Goal: Information Seeking & Learning: Learn about a topic

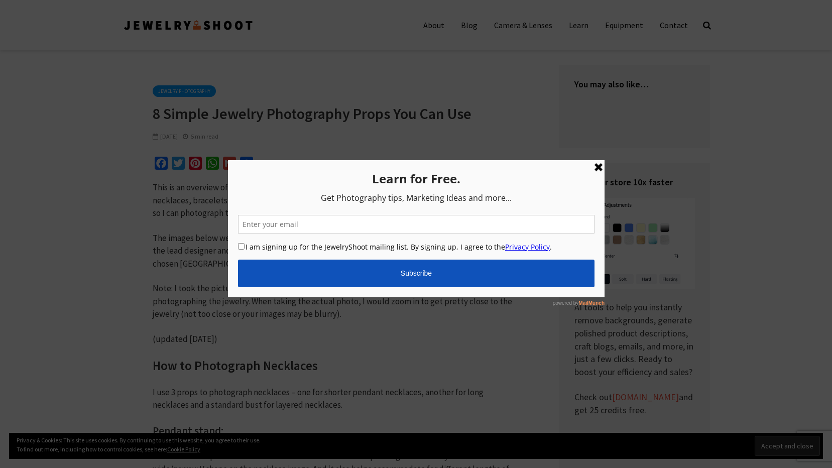
click at [596, 166] on link at bounding box center [598, 167] width 12 height 12
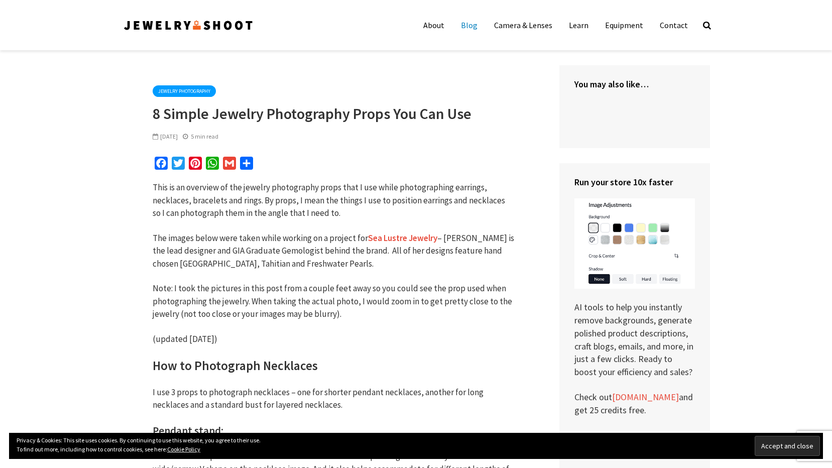
click at [473, 27] on link "Blog" at bounding box center [469, 25] width 32 height 20
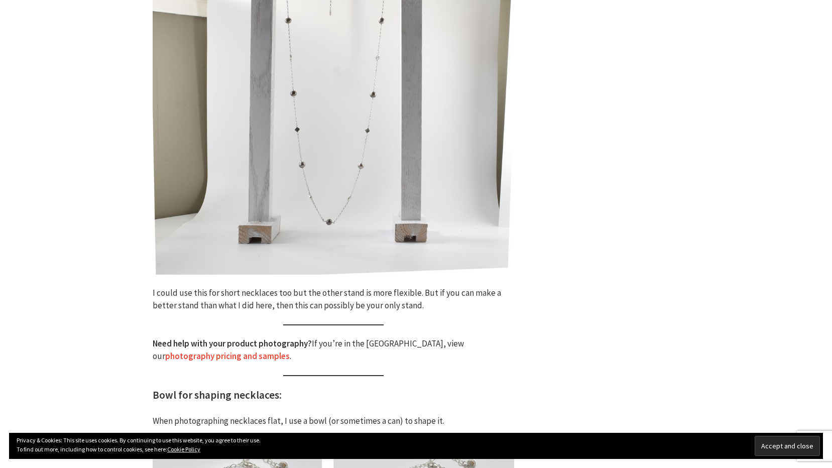
scroll to position [1104, 0]
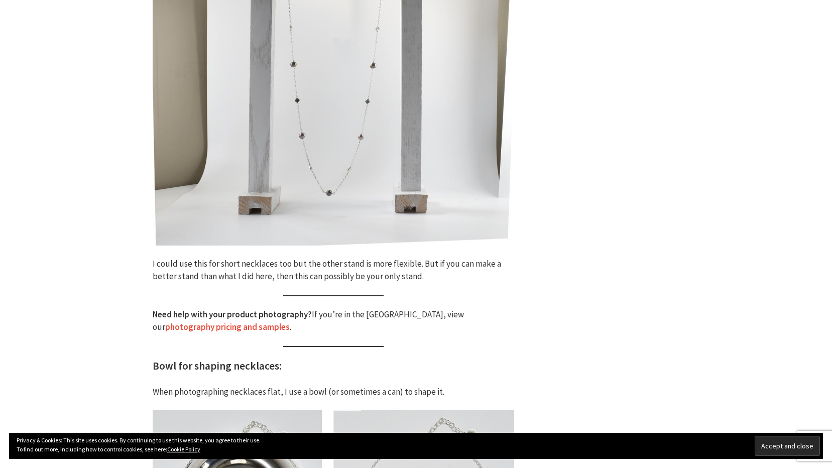
drag, startPoint x: 0, startPoint y: 231, endPoint x: 6, endPoint y: 230, distance: 6.2
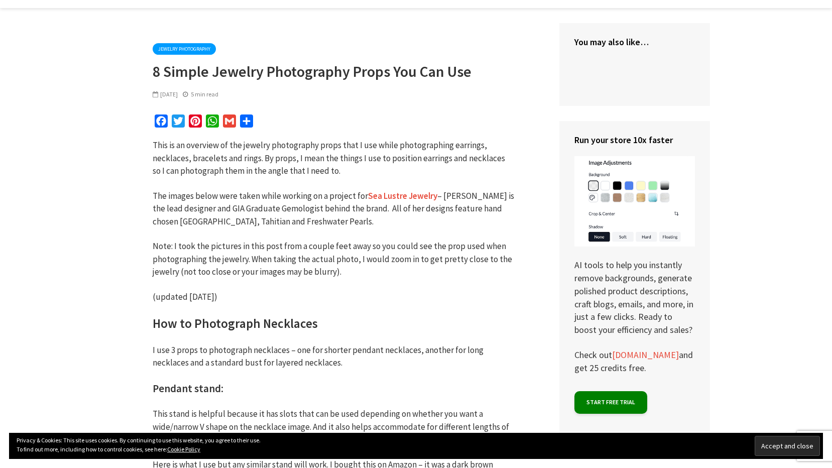
scroll to position [0, 0]
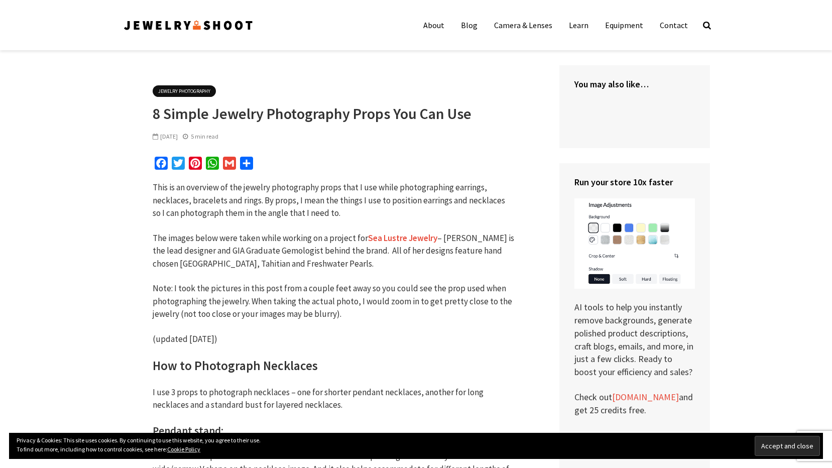
click at [187, 92] on link "Jewelry Photography" at bounding box center [184, 91] width 63 height 12
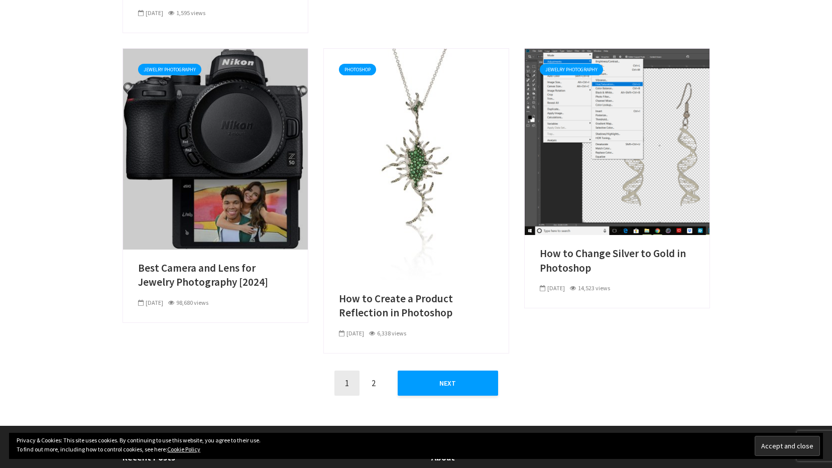
scroll to position [1054, 0]
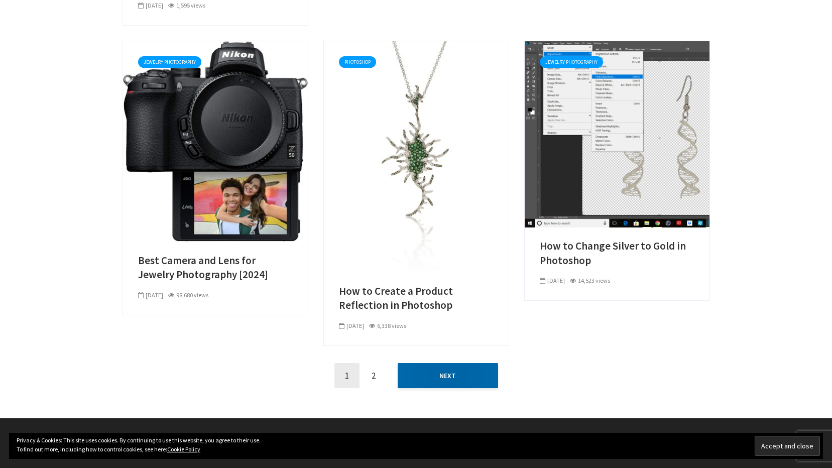
click at [489, 368] on link "Next" at bounding box center [448, 375] width 100 height 25
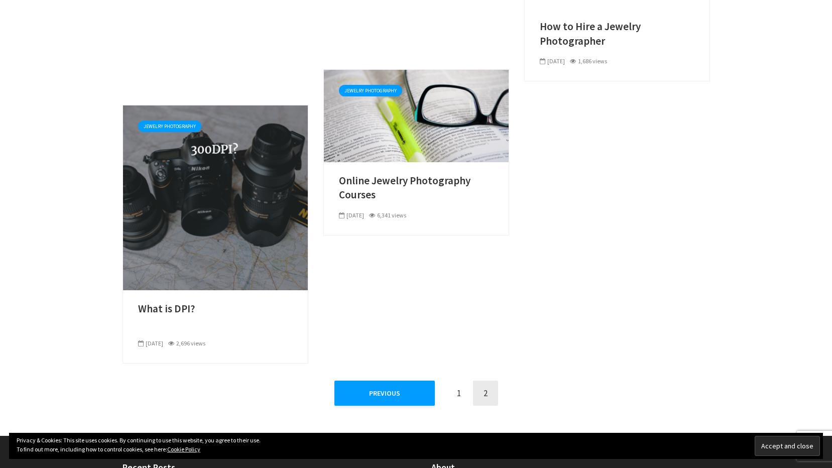
scroll to position [703, 0]
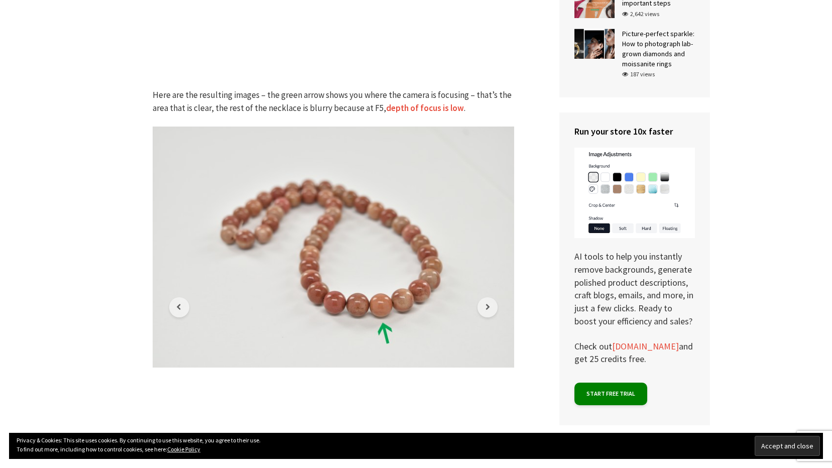
scroll to position [803, 0]
click at [487, 306] on icon at bounding box center [487, 306] width 5 height 7
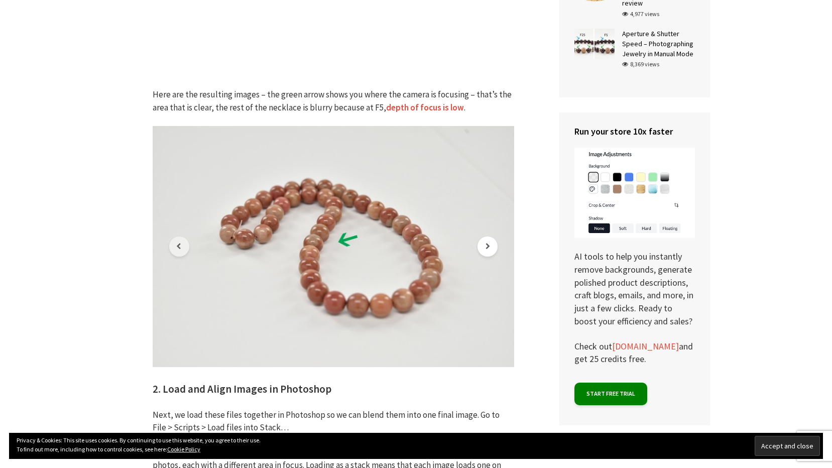
click at [487, 306] on img at bounding box center [333, 246] width 361 height 241
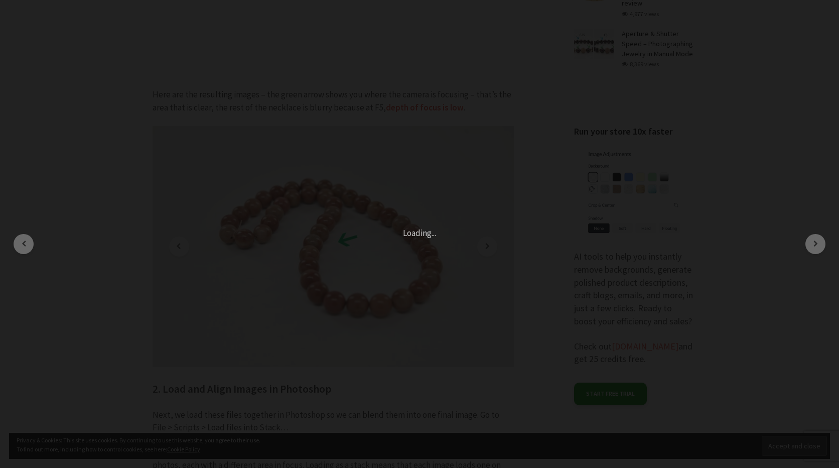
click at [772, 277] on div "× 2 of 5 Loading..." at bounding box center [419, 234] width 839 height 468
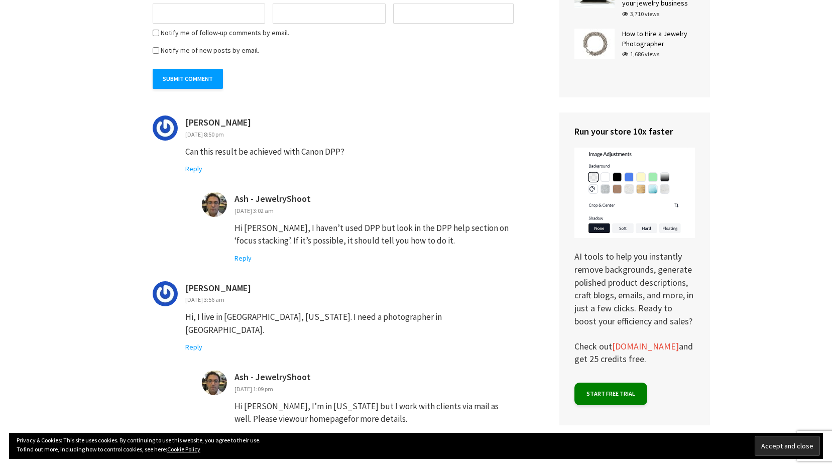
scroll to position [2761, 0]
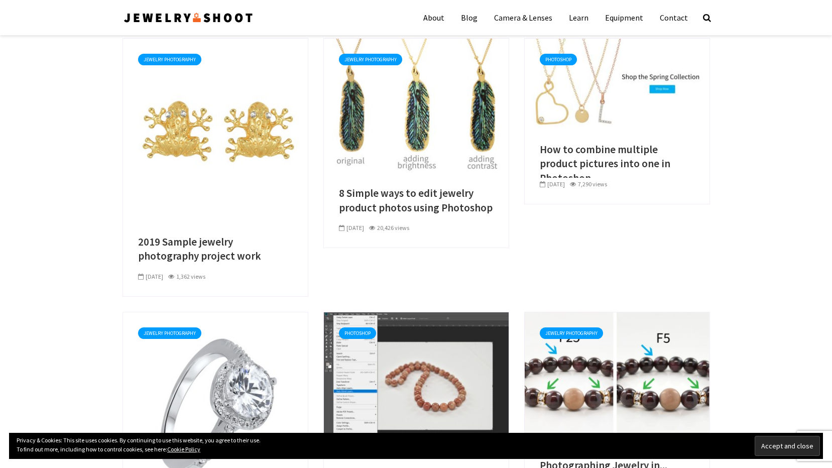
scroll to position [371, 0]
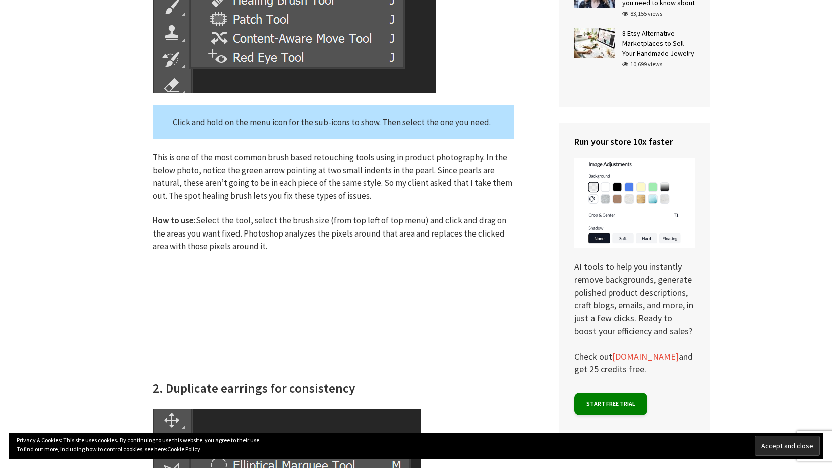
scroll to position [1205, 0]
